Goal: Task Accomplishment & Management: Manage account settings

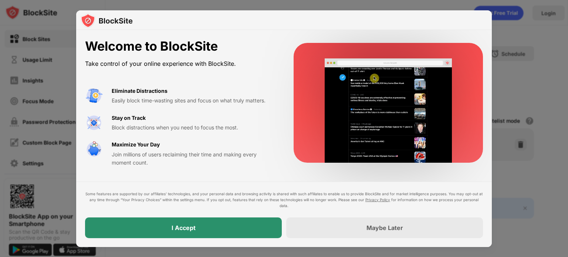
click at [182, 234] on div "I Accept" at bounding box center [183, 227] width 197 height 21
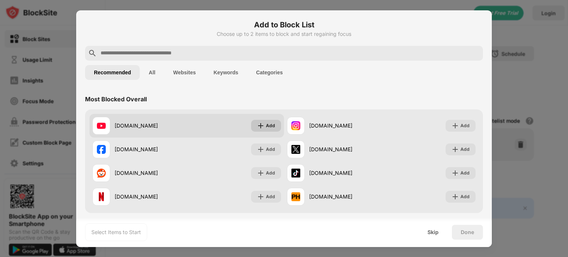
click at [266, 125] on div "Add" at bounding box center [270, 125] width 9 height 7
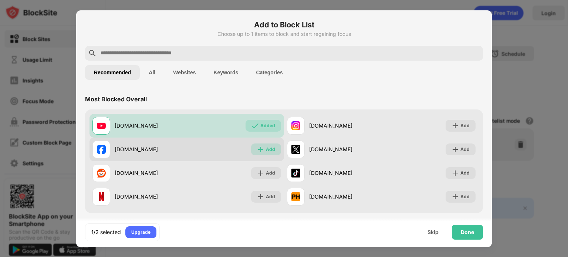
click at [266, 149] on div "Add" at bounding box center [270, 149] width 9 height 7
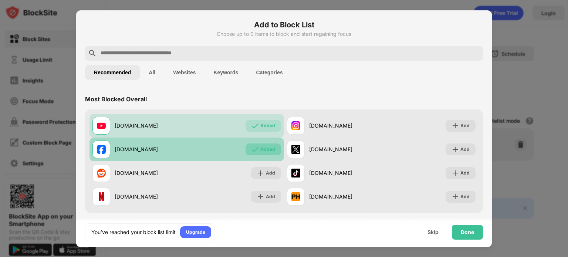
click at [266, 151] on div "Added" at bounding box center [267, 149] width 15 height 7
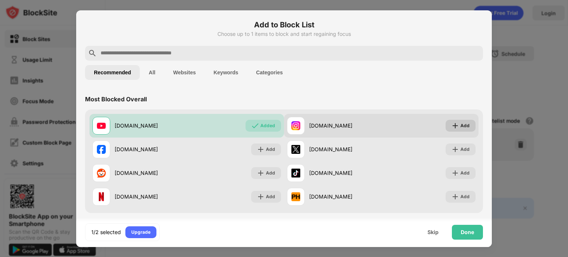
click at [463, 124] on div "Add" at bounding box center [464, 125] width 9 height 7
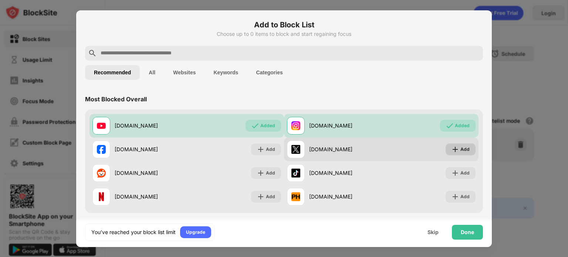
click at [460, 149] on div "Add" at bounding box center [464, 149] width 9 height 7
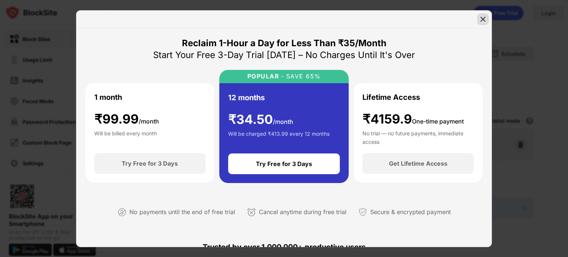
click at [479, 16] on img at bounding box center [482, 19] width 7 height 7
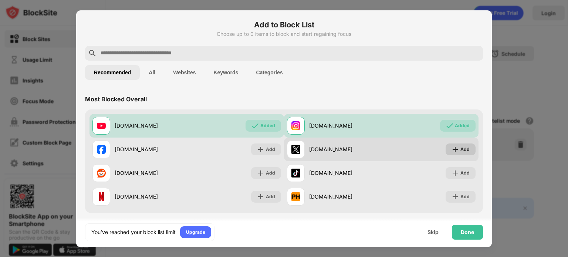
click at [460, 147] on div "Add" at bounding box center [464, 149] width 9 height 7
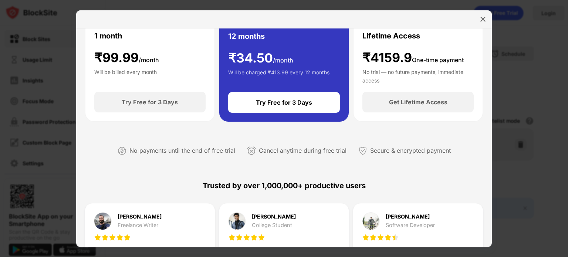
scroll to position [185, 0]
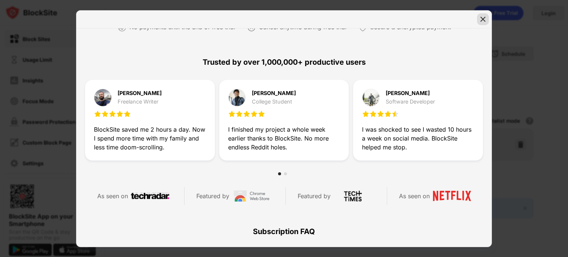
click at [483, 20] on img at bounding box center [482, 19] width 7 height 7
